Goal: Information Seeking & Learning: Find specific page/section

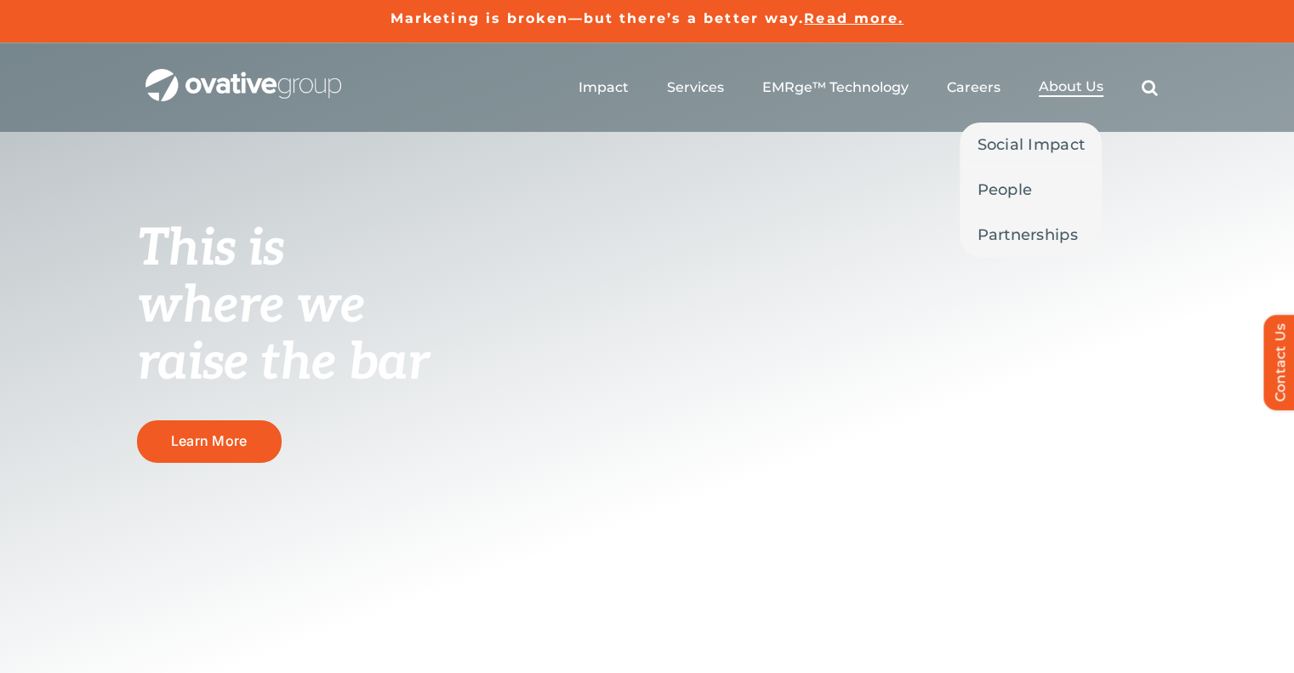
click at [1068, 87] on span "About Us" at bounding box center [1071, 86] width 65 height 17
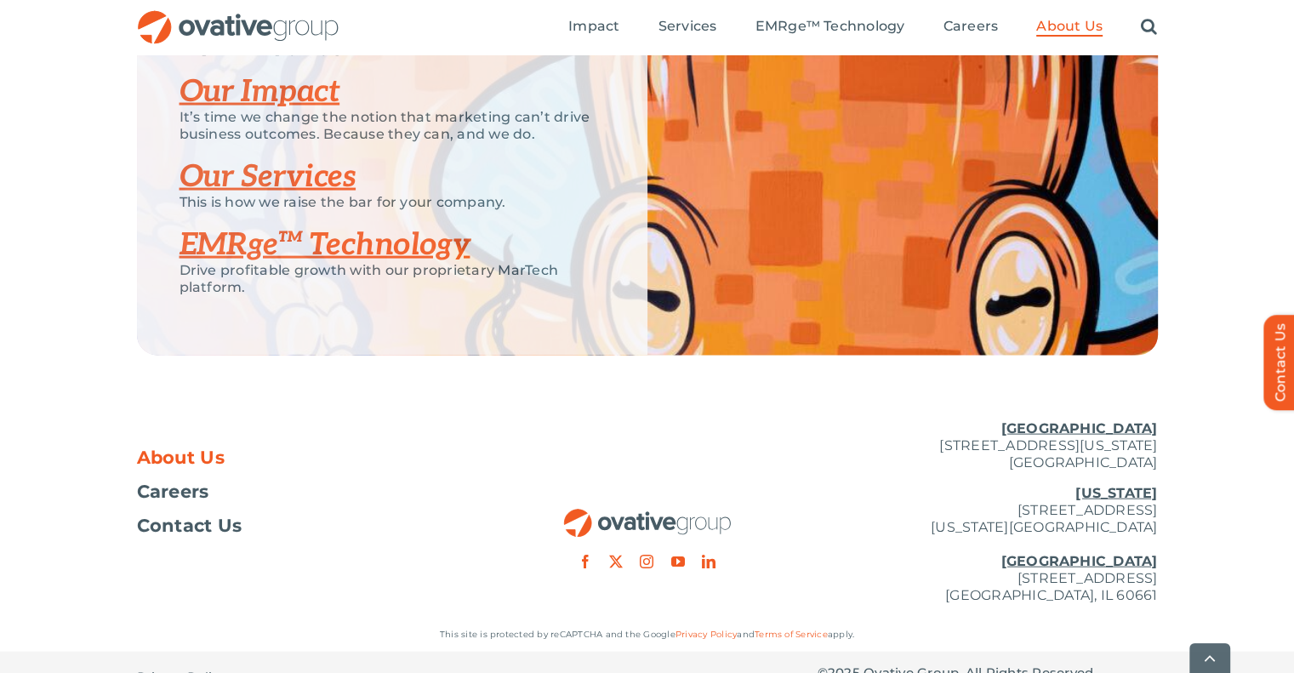
scroll to position [3686, 0]
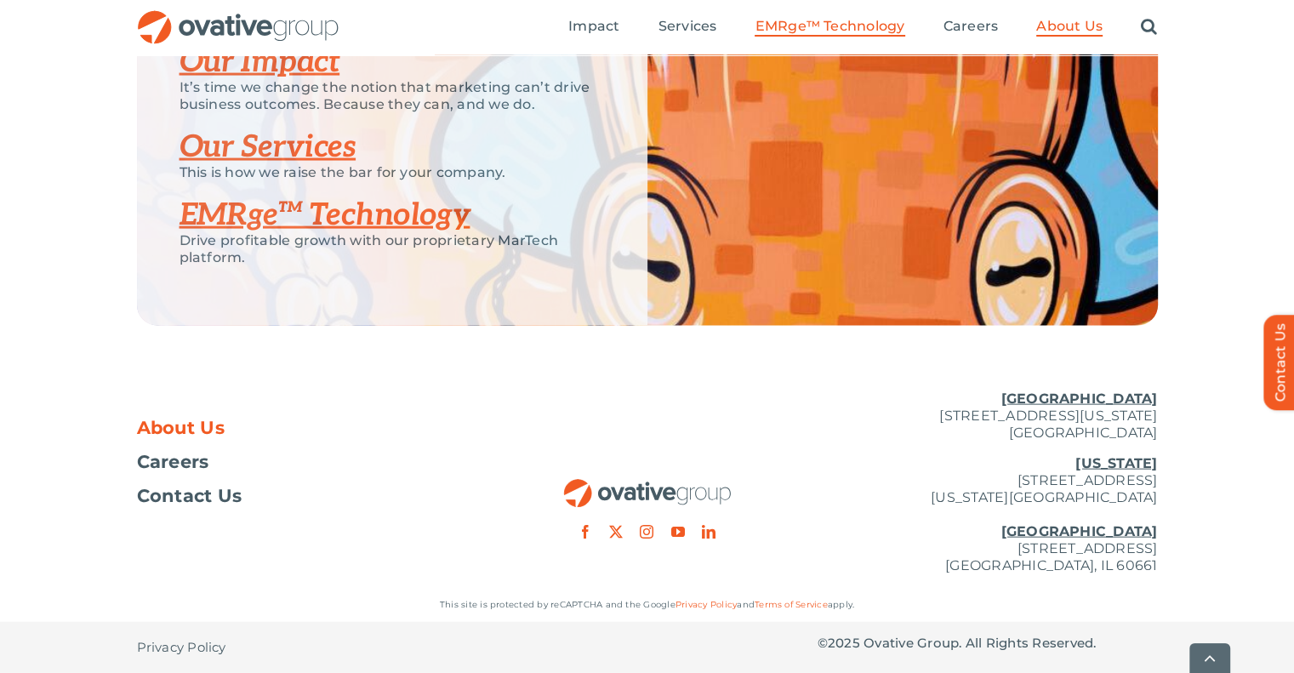
click at [840, 26] on span "EMRge™ Technology" at bounding box center [829, 26] width 150 height 17
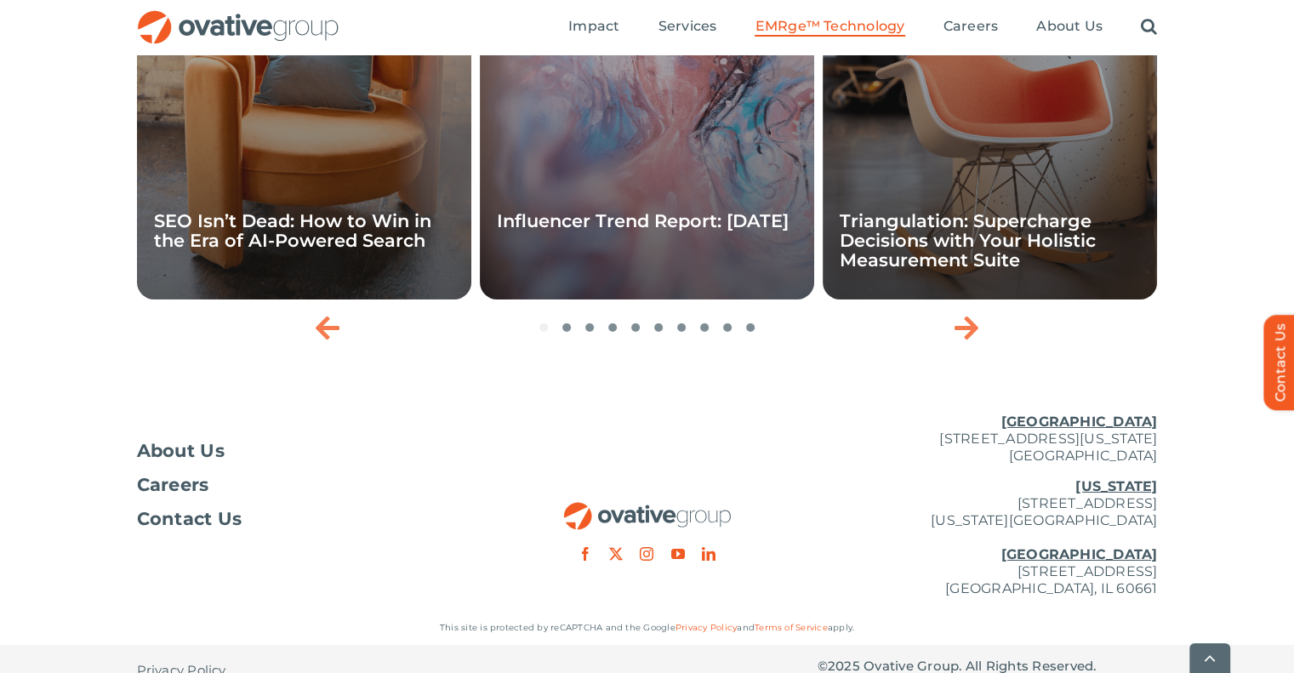
scroll to position [5809, 0]
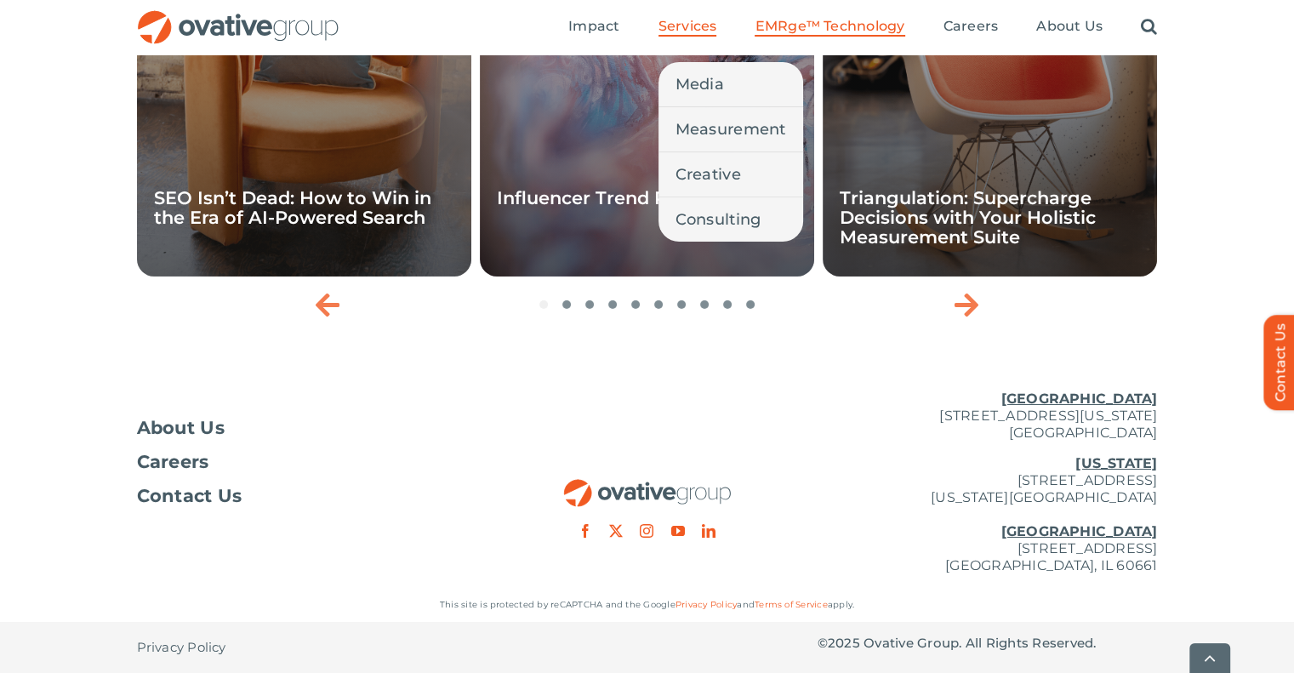
click at [682, 35] on link "Services" at bounding box center [687, 27] width 59 height 19
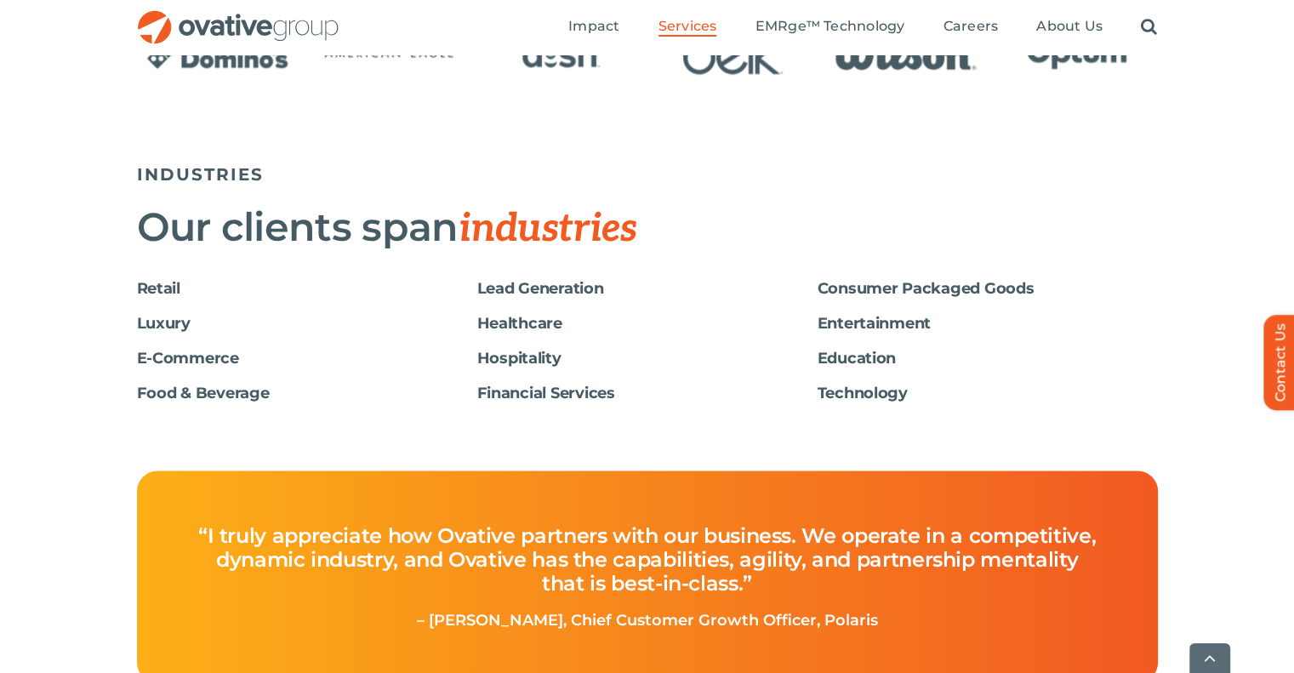
scroll to position [2827, 0]
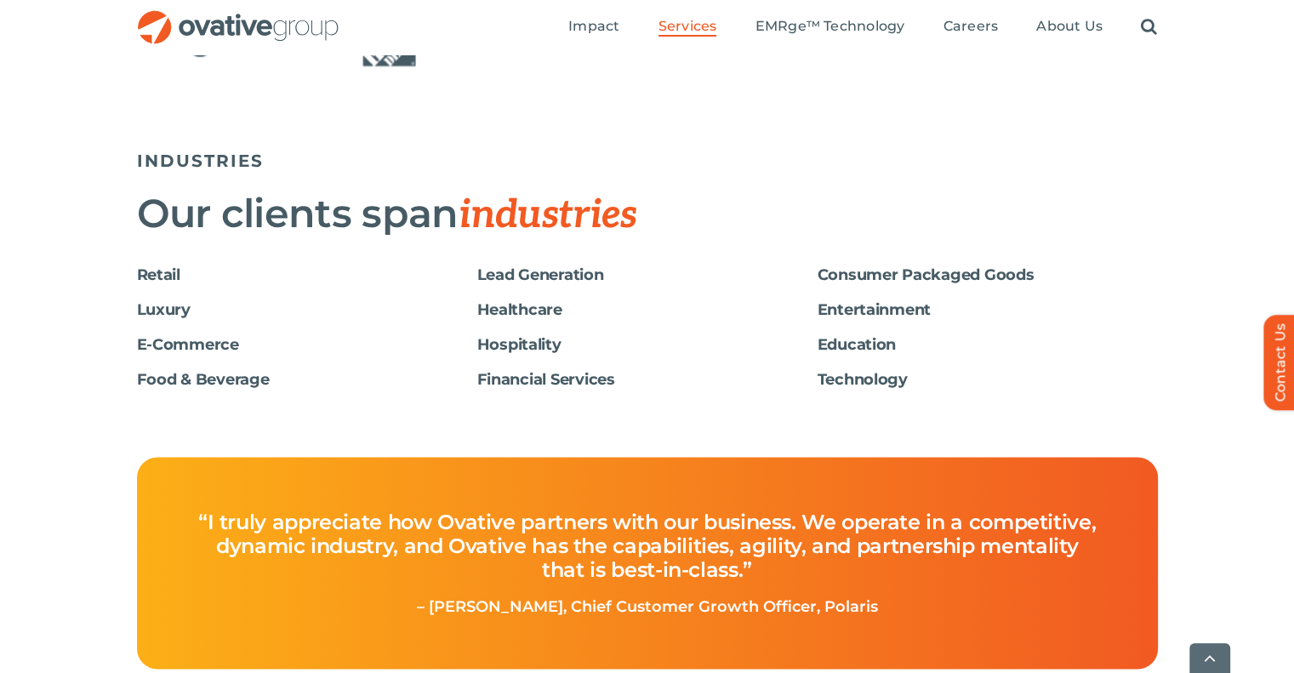
click at [589, 39] on ul "Impact Expert Insights Case Studies Awards & Press Services Media Measurement C…" at bounding box center [862, 27] width 589 height 54
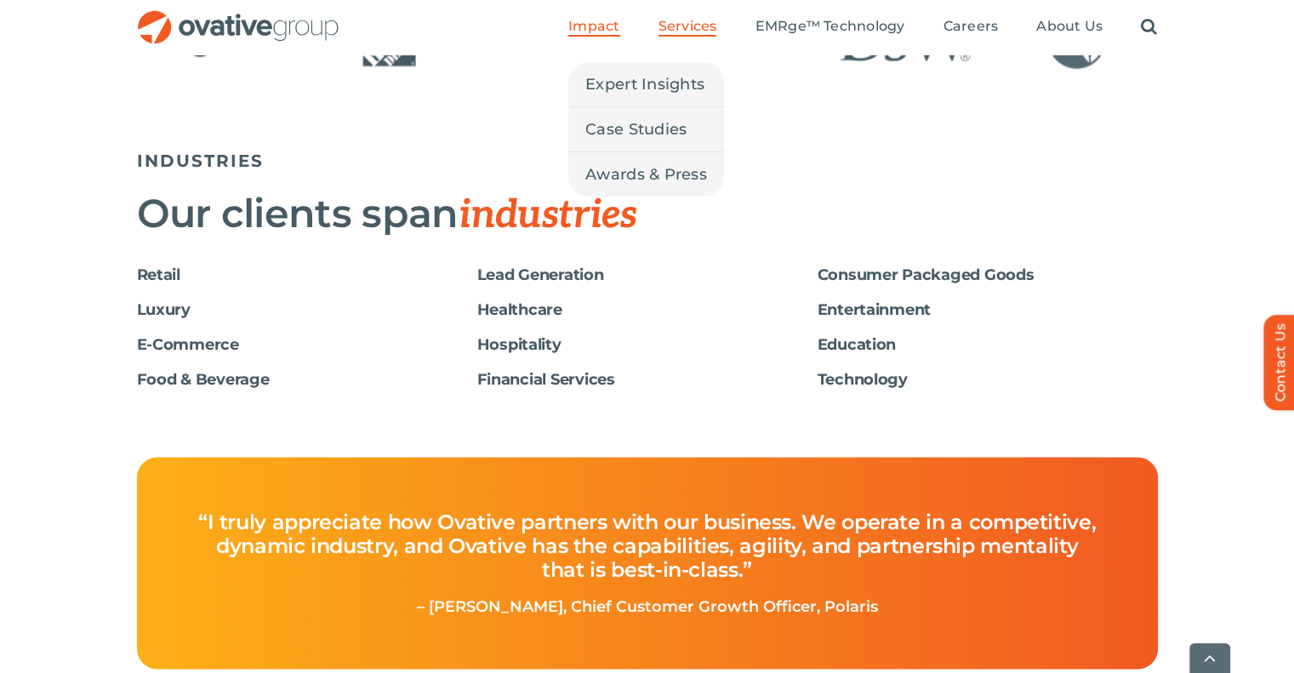
click at [589, 26] on span "Impact" at bounding box center [593, 26] width 51 height 17
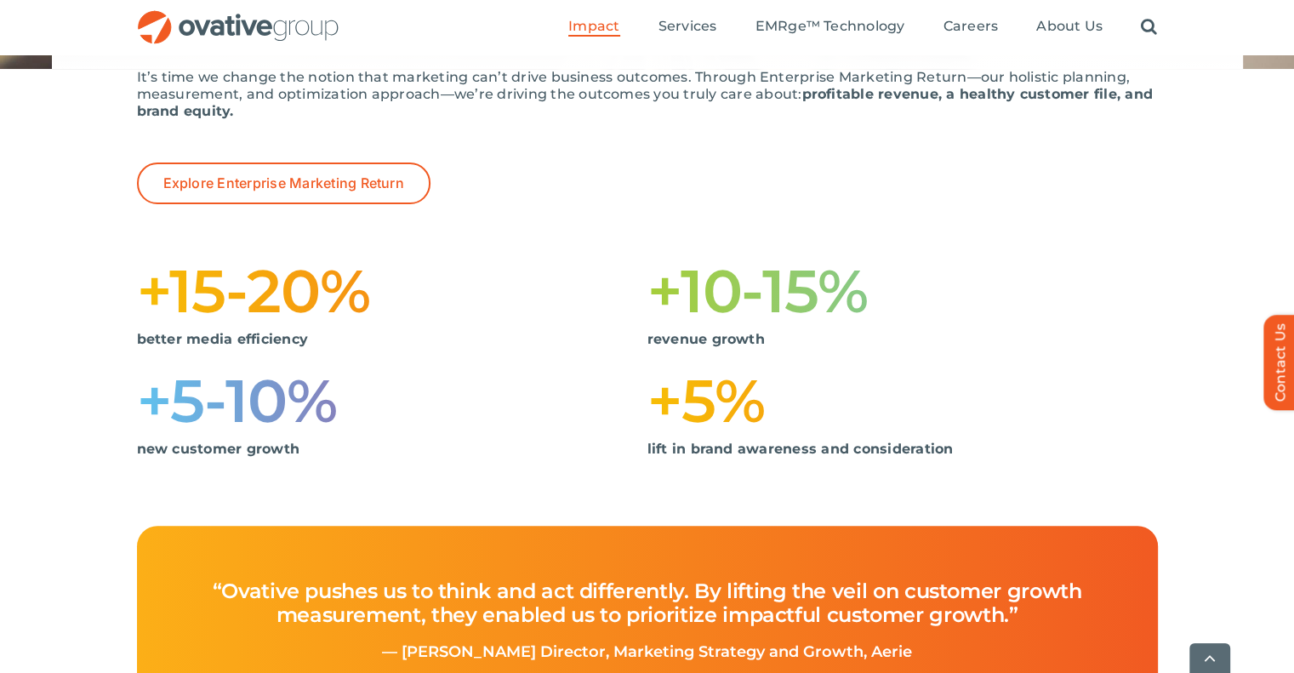
scroll to position [295, 0]
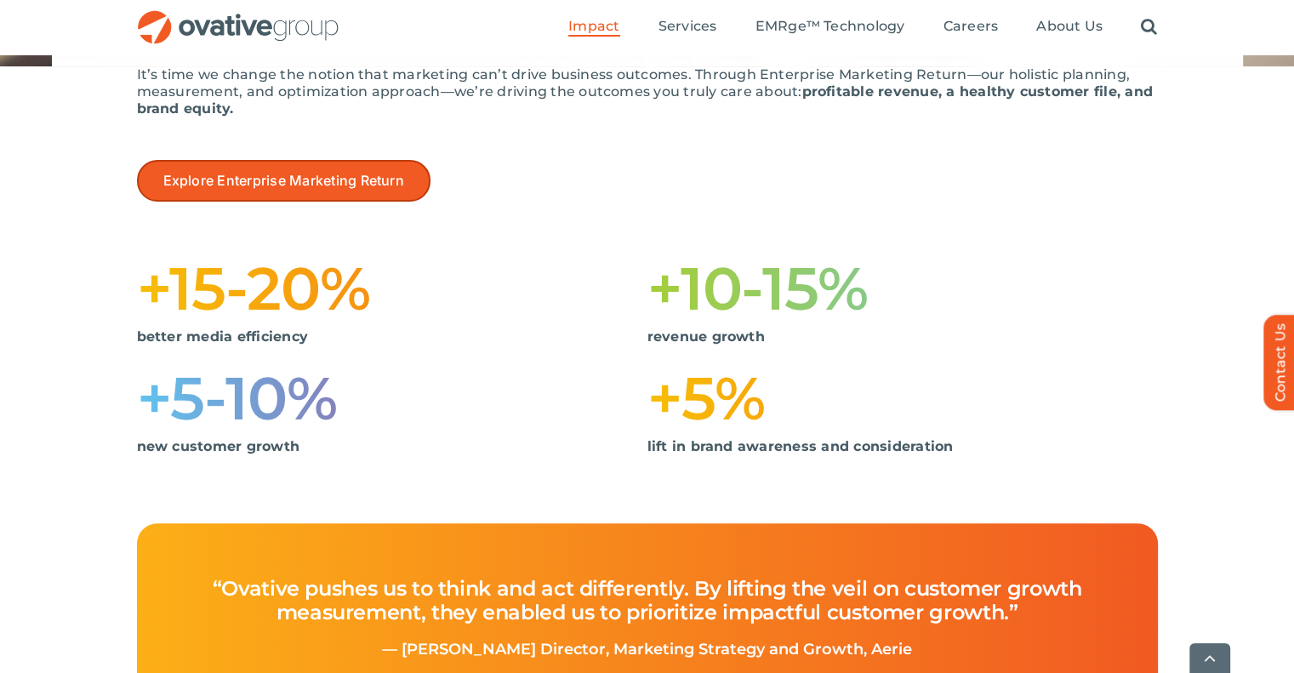
click at [344, 185] on span "Explore Enterprise Marketing Return" at bounding box center [283, 181] width 241 height 16
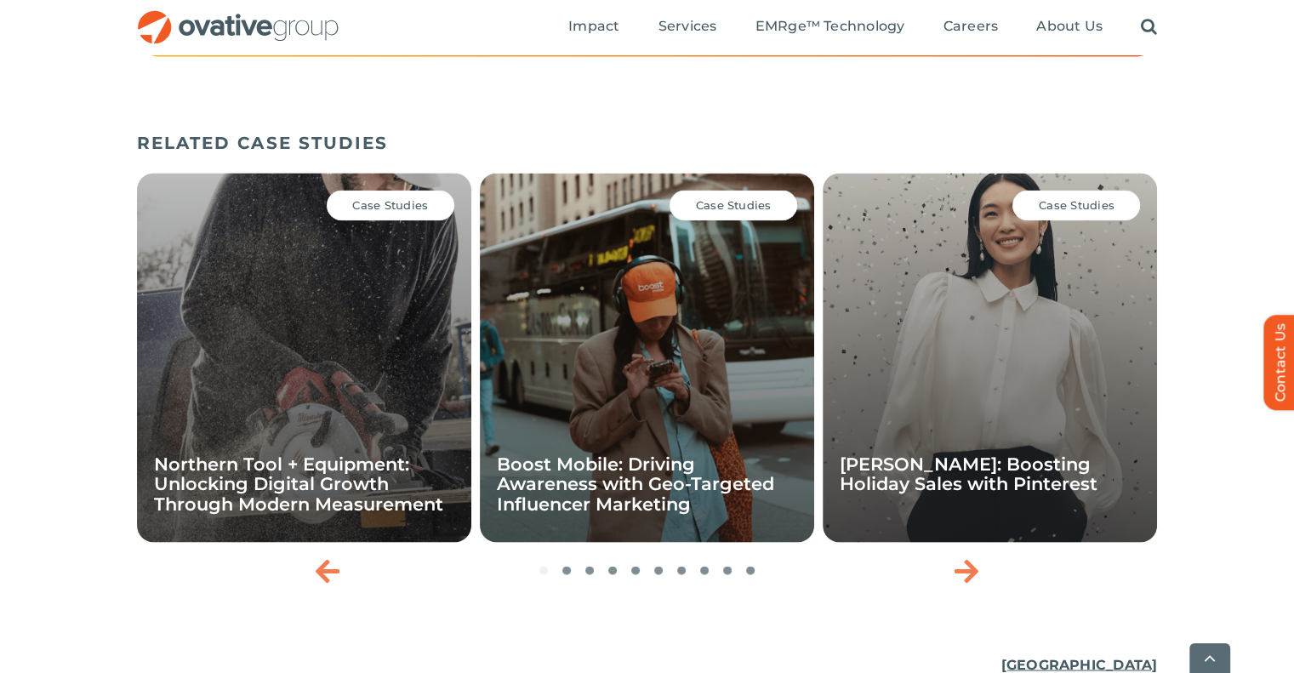
scroll to position [3045, 0]
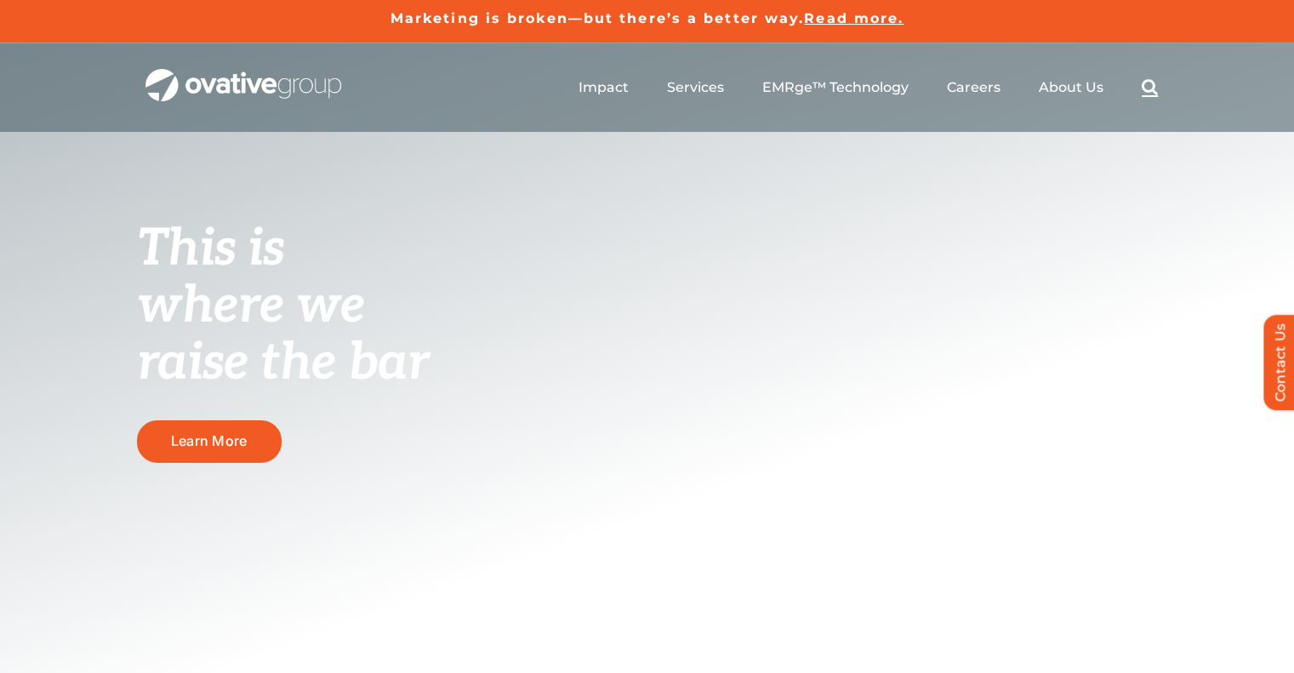
click at [1145, 81] on link "Search" at bounding box center [1149, 87] width 16 height 19
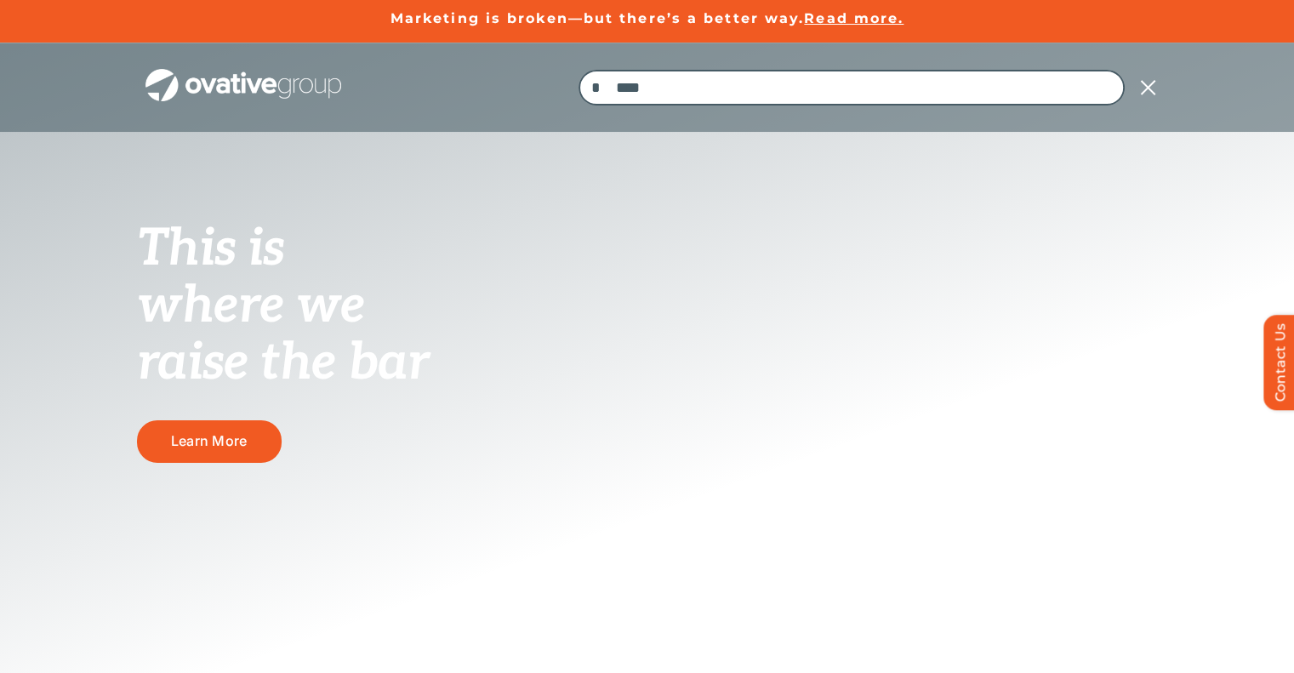
type input "****"
click at [578, 70] on input "*" at bounding box center [596, 88] width 36 height 36
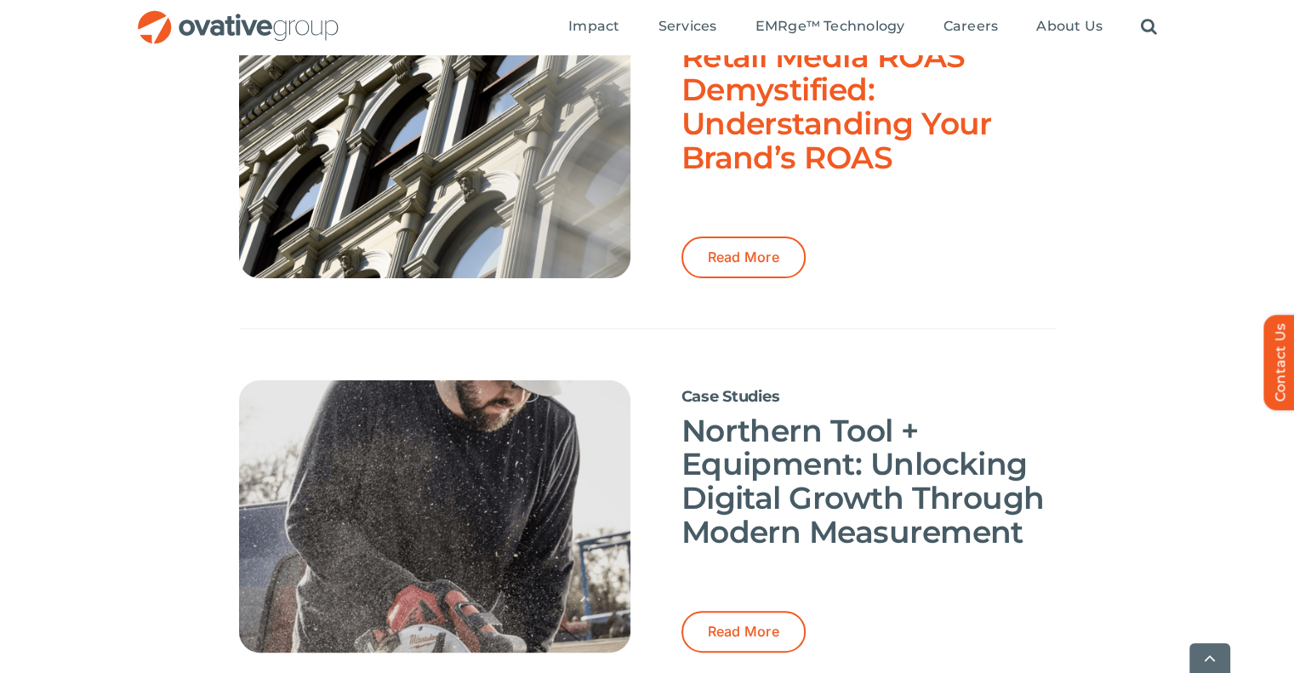
scroll to position [247, 0]
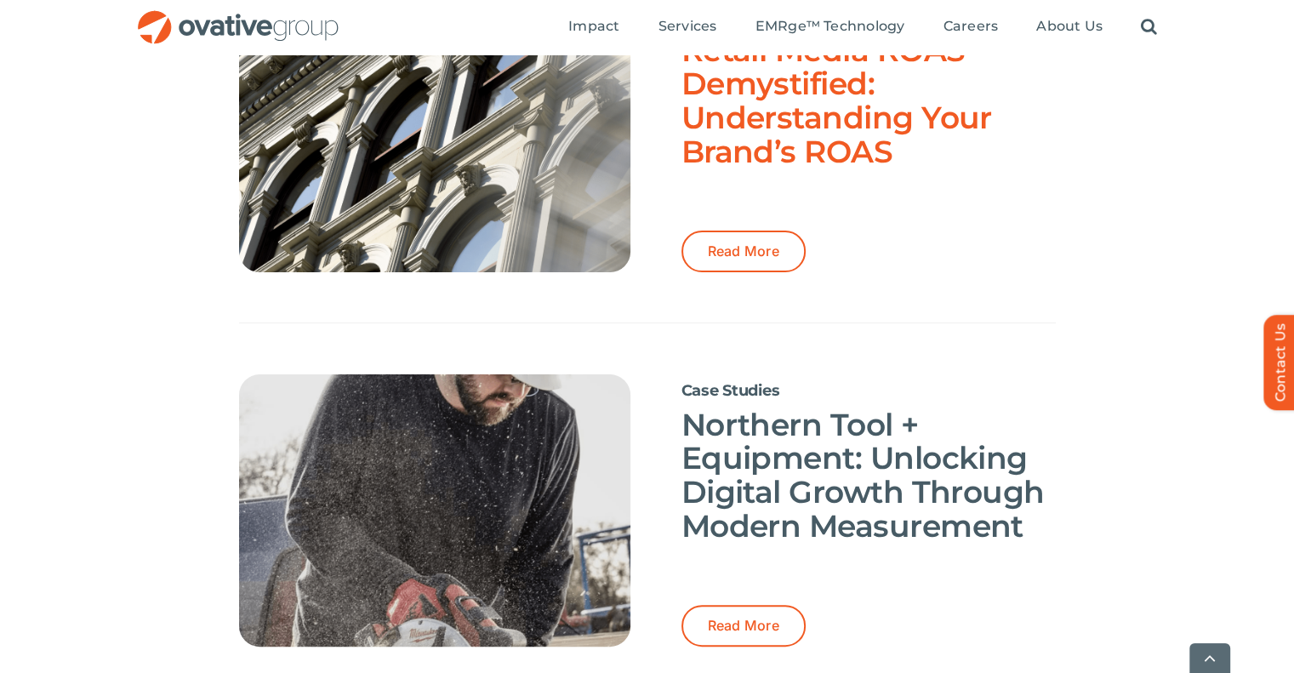
click at [743, 161] on link "Retail Media ROAS Demystified: Understanding Your Brand’s ROAS" at bounding box center [836, 100] width 310 height 139
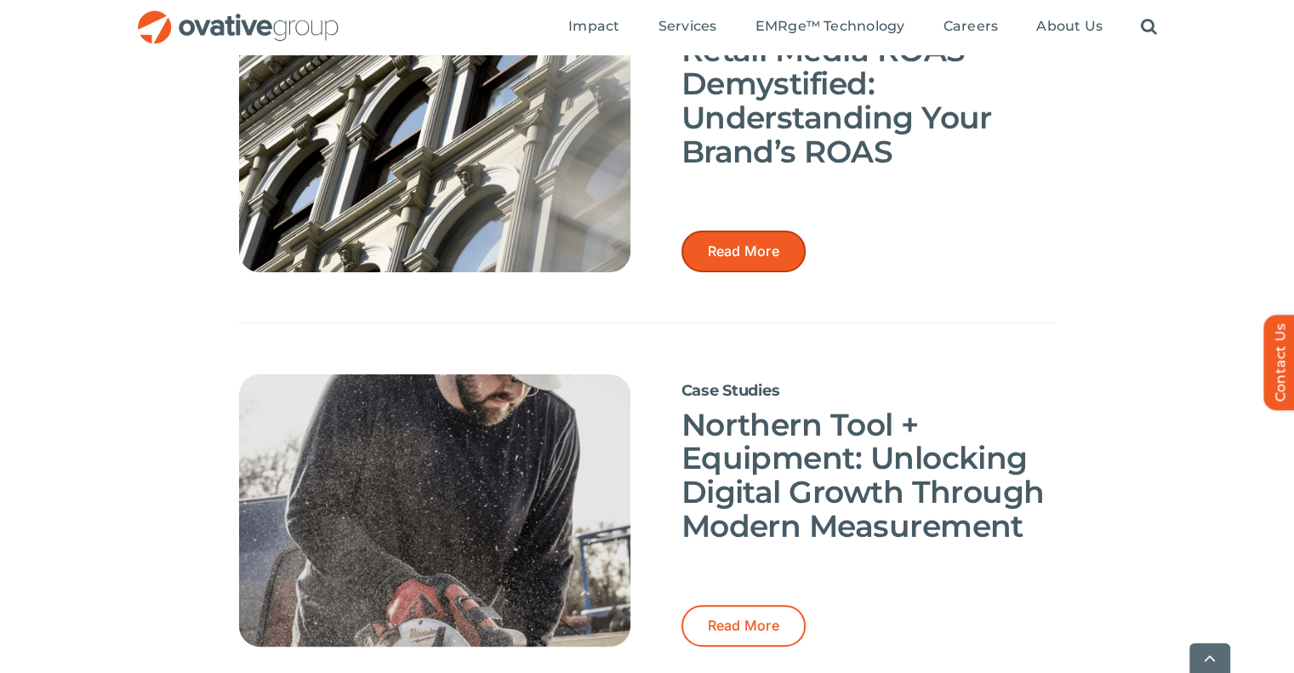
click at [731, 263] on link "Read More" at bounding box center [743, 252] width 124 height 42
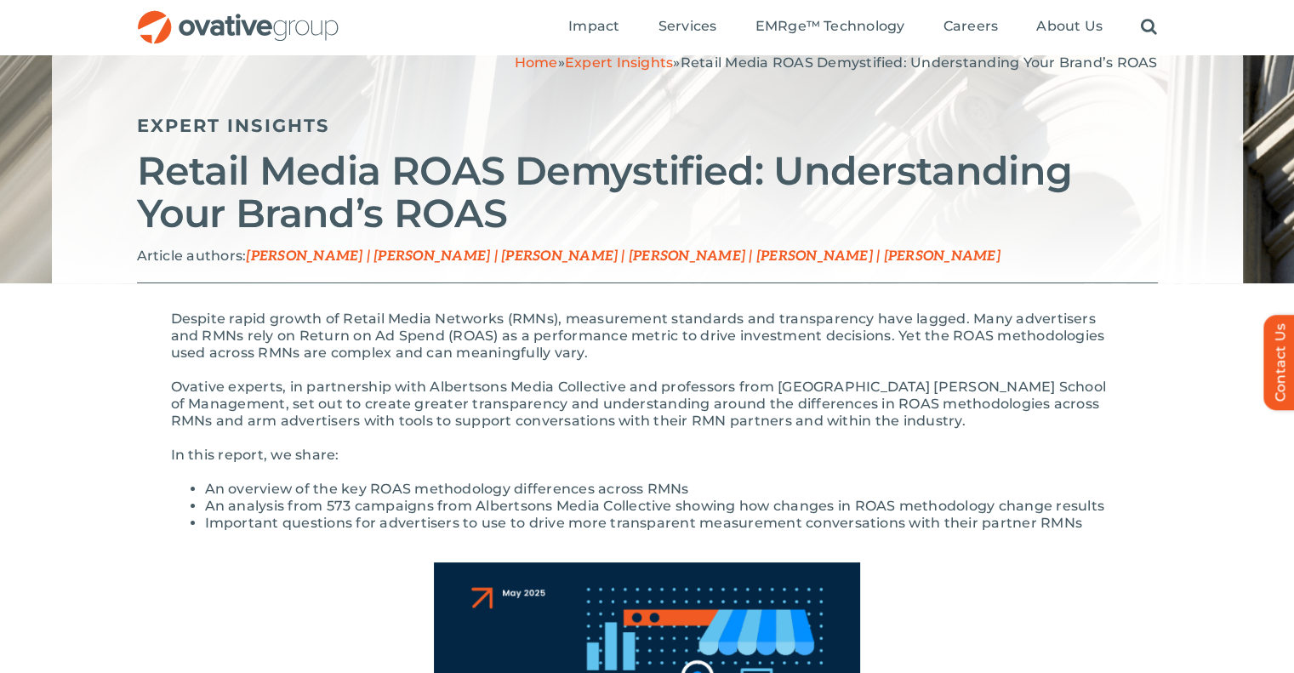
scroll to position [122, 0]
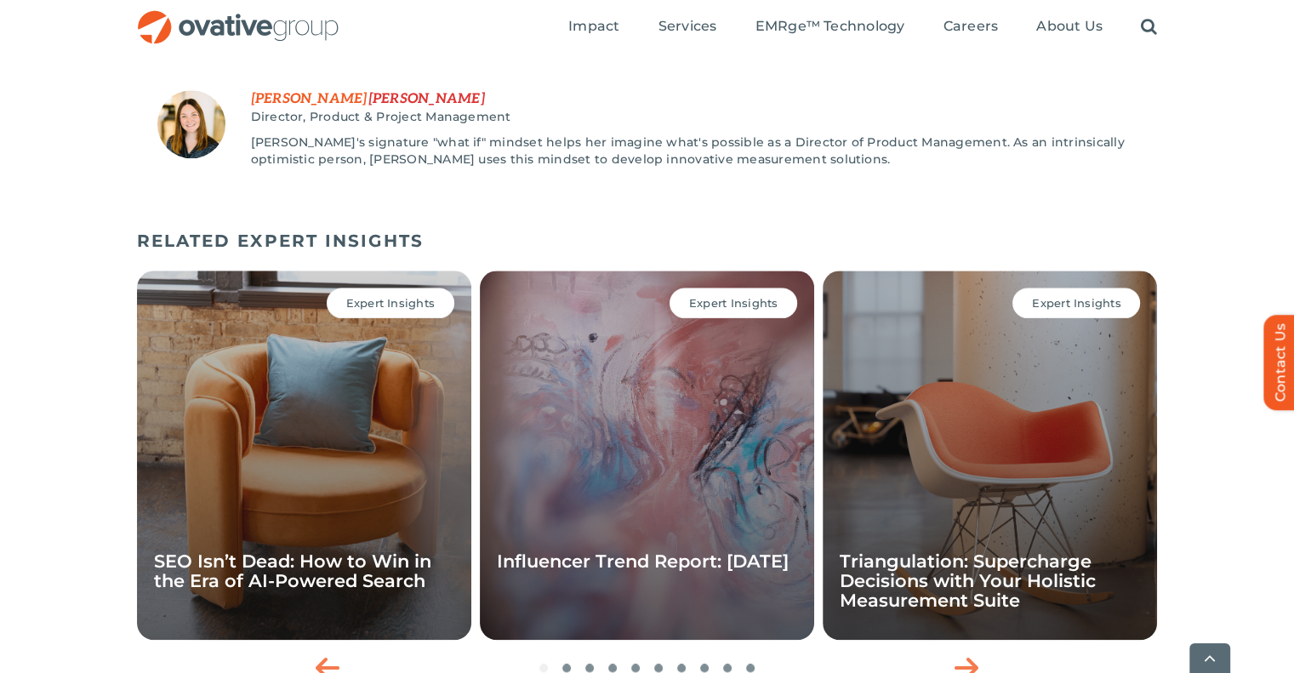
scroll to position [1759, 0]
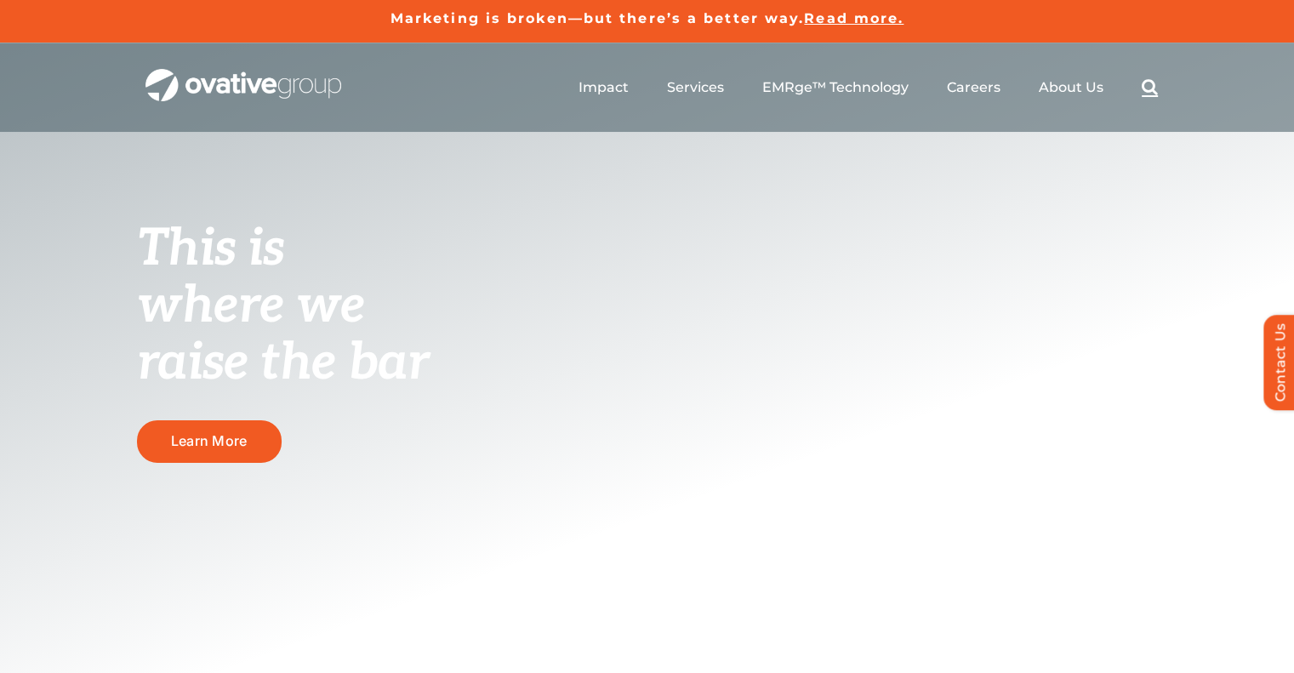
click at [1143, 83] on link "Search" at bounding box center [1149, 87] width 16 height 19
click at [1155, 84] on link "Search" at bounding box center [1149, 87] width 16 height 19
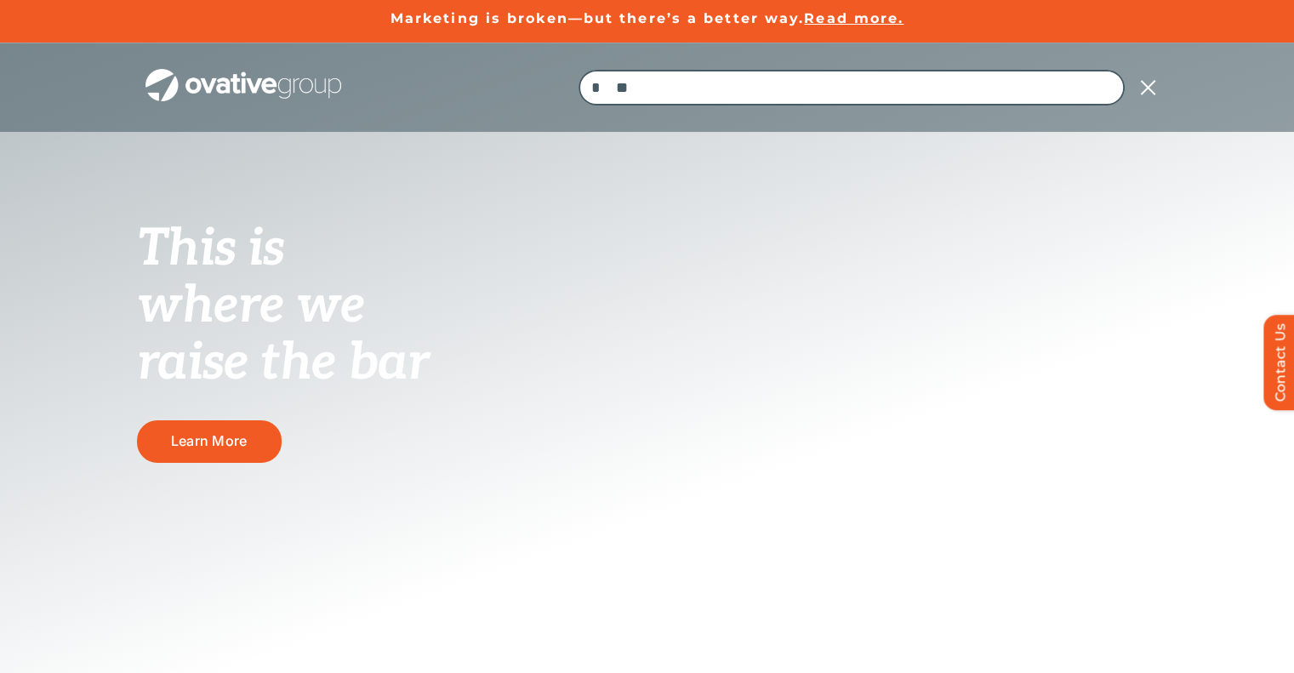
type input "*"
type input "*******"
click at [578, 70] on input "*" at bounding box center [596, 88] width 36 height 36
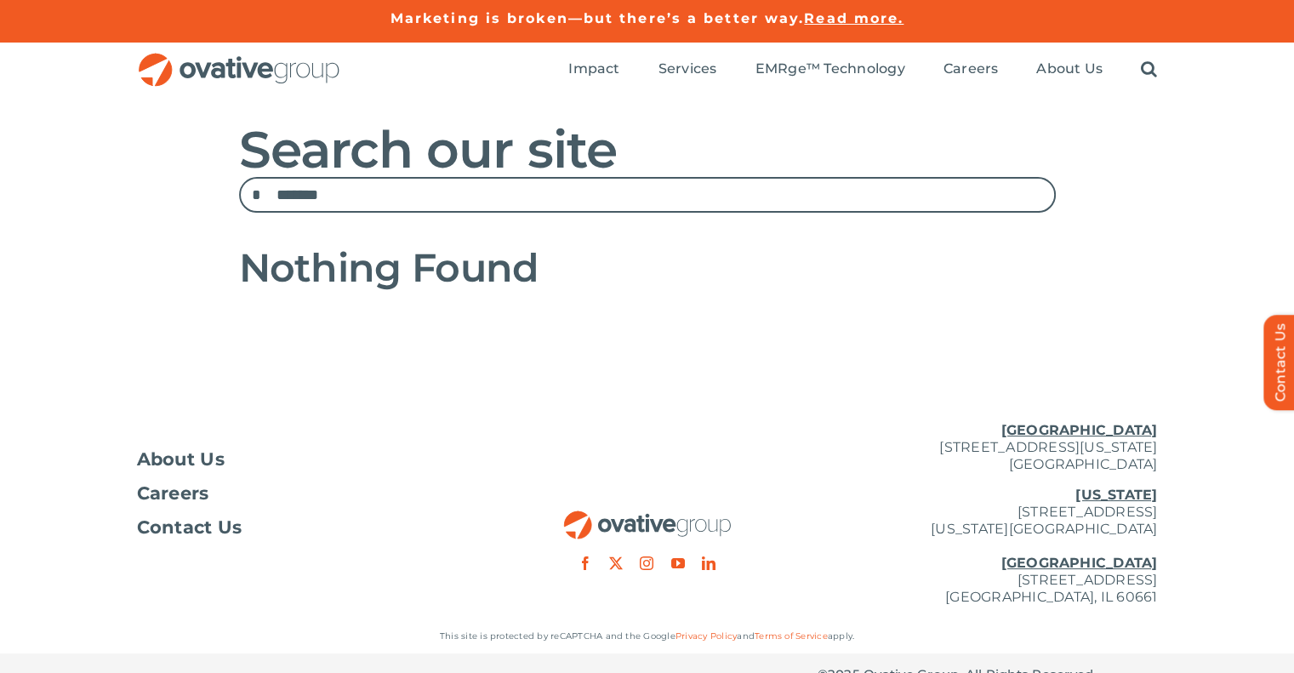
click at [509, 197] on input "*******" at bounding box center [647, 195] width 817 height 36
type input "******"
click at [239, 177] on input "*" at bounding box center [257, 195] width 36 height 36
click at [433, 200] on input "******" at bounding box center [647, 195] width 817 height 36
click at [239, 177] on input "*" at bounding box center [257, 195] width 36 height 36
